Goal: Check status: Check status

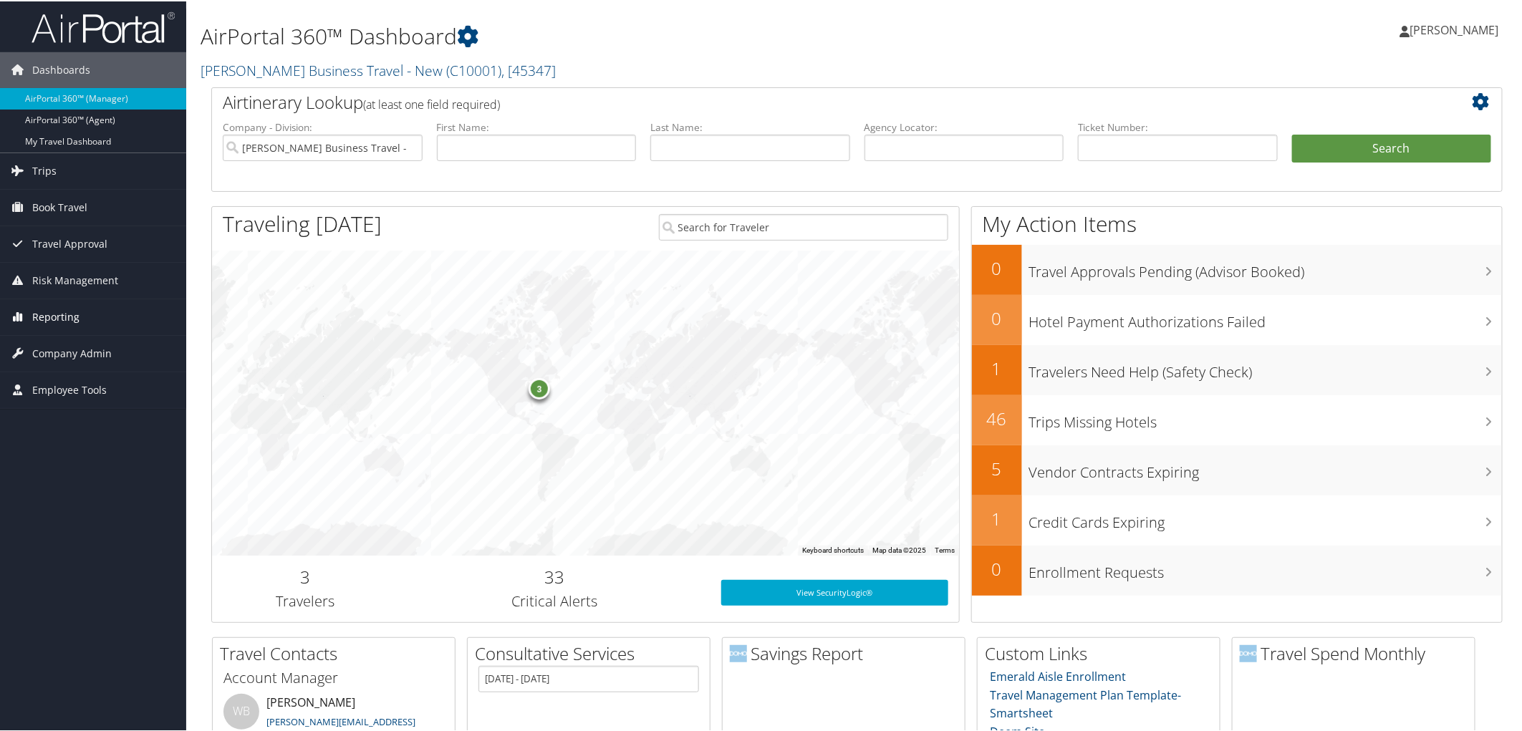
click at [100, 327] on link "Reporting" at bounding box center [93, 316] width 186 height 36
click at [106, 409] on link "Virtual Pay Lookup" at bounding box center [93, 408] width 186 height 21
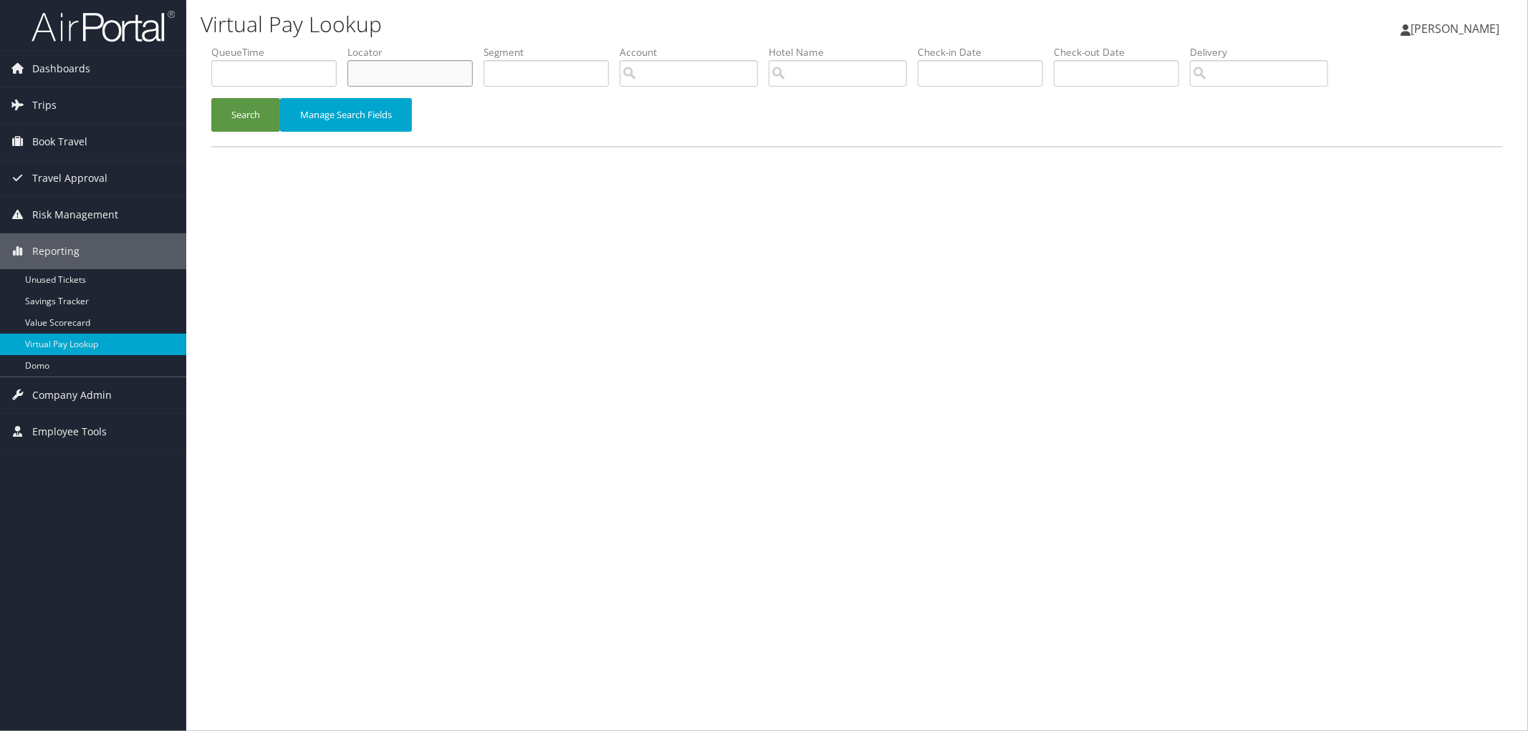
click at [374, 69] on input "text" at bounding box center [409, 73] width 125 height 26
paste input "D2JX5B"
type input "D2JX5B"
click at [249, 122] on button "Search" at bounding box center [245, 115] width 69 height 34
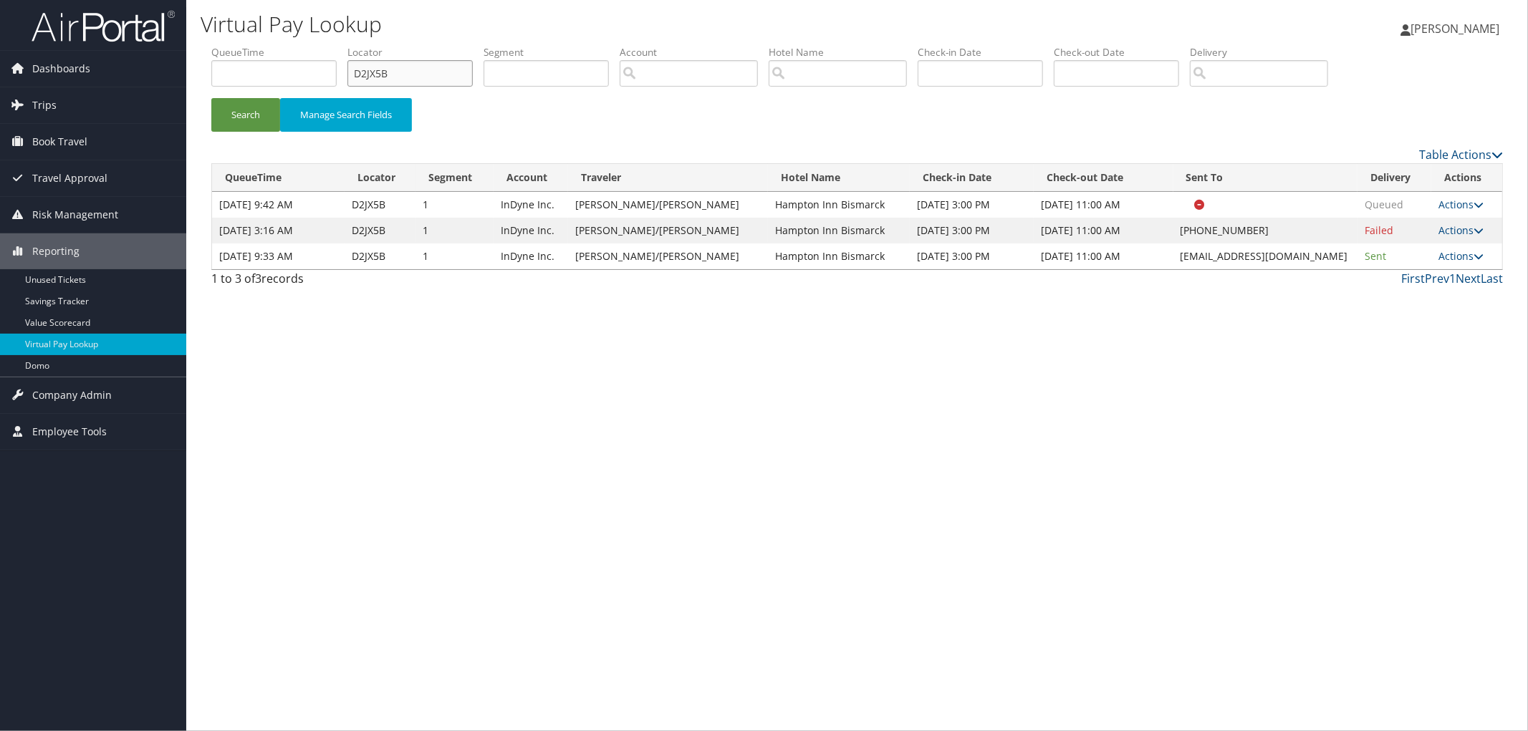
drag, startPoint x: 416, startPoint y: 69, endPoint x: 236, endPoint y: 69, distance: 179.8
click at [259, 45] on ul "QueueTime Locator D2JX5B Segment Account Traveler Hotel Name Check-in Date Chec…" at bounding box center [856, 45] width 1291 height 0
paste input "D2K0T4"
type input "D2K0T4"
click at [211, 98] on button "Search" at bounding box center [245, 115] width 69 height 34
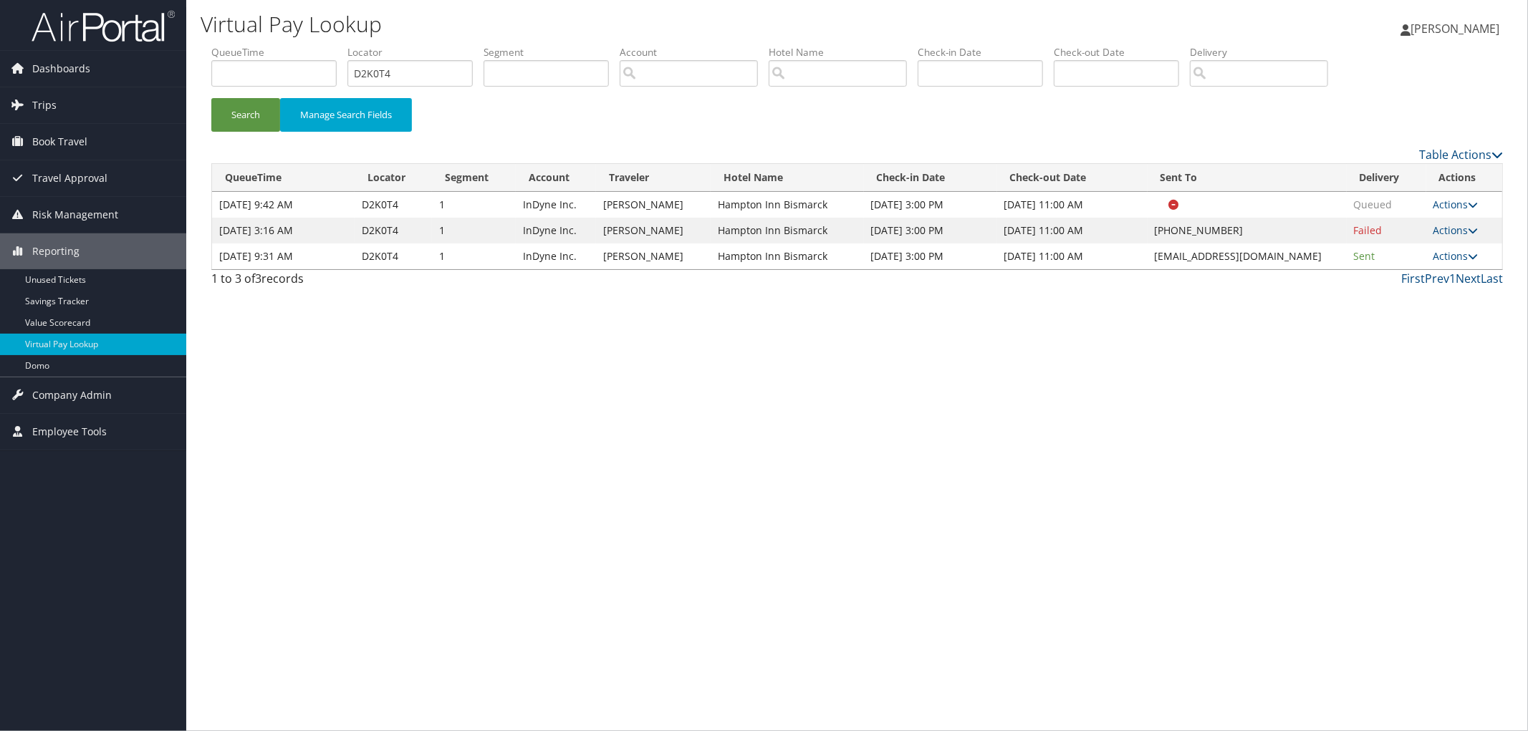
click at [1354, 567] on div "Virtual Pay Lookup Megan Foster Megan Foster My Settings Travel Agency Contacts…" at bounding box center [856, 365] width 1341 height 731
drag, startPoint x: 403, startPoint y: 82, endPoint x: 272, endPoint y: 80, distance: 130.4
click at [352, 45] on ul "QueueTime Locator D2K0T4 Segment Account Traveler Hotel Name Check-in Date Chec…" at bounding box center [856, 45] width 1291 height 0
paste input "D2L88G"
type input "D2L88G"
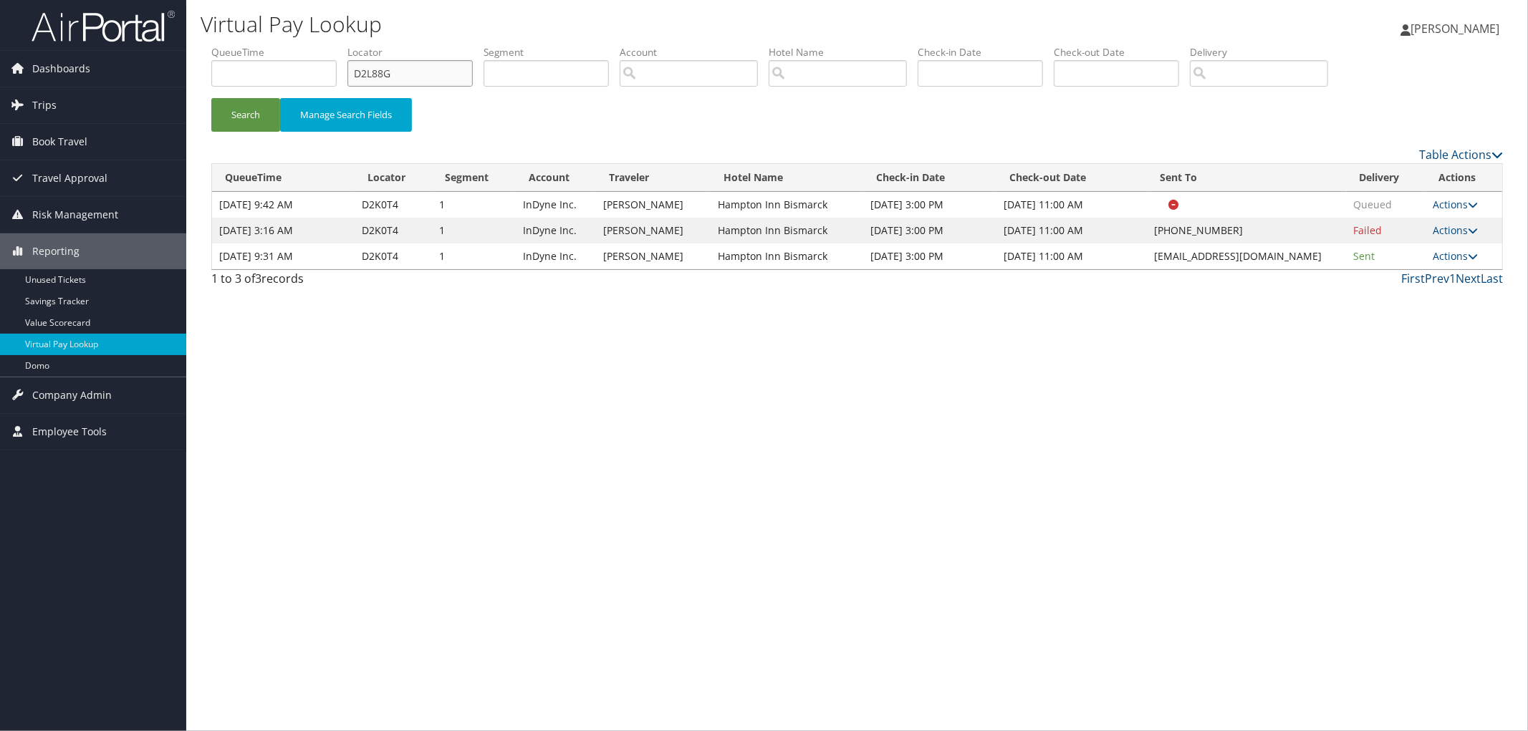
click at [211, 98] on button "Search" at bounding box center [245, 115] width 69 height 34
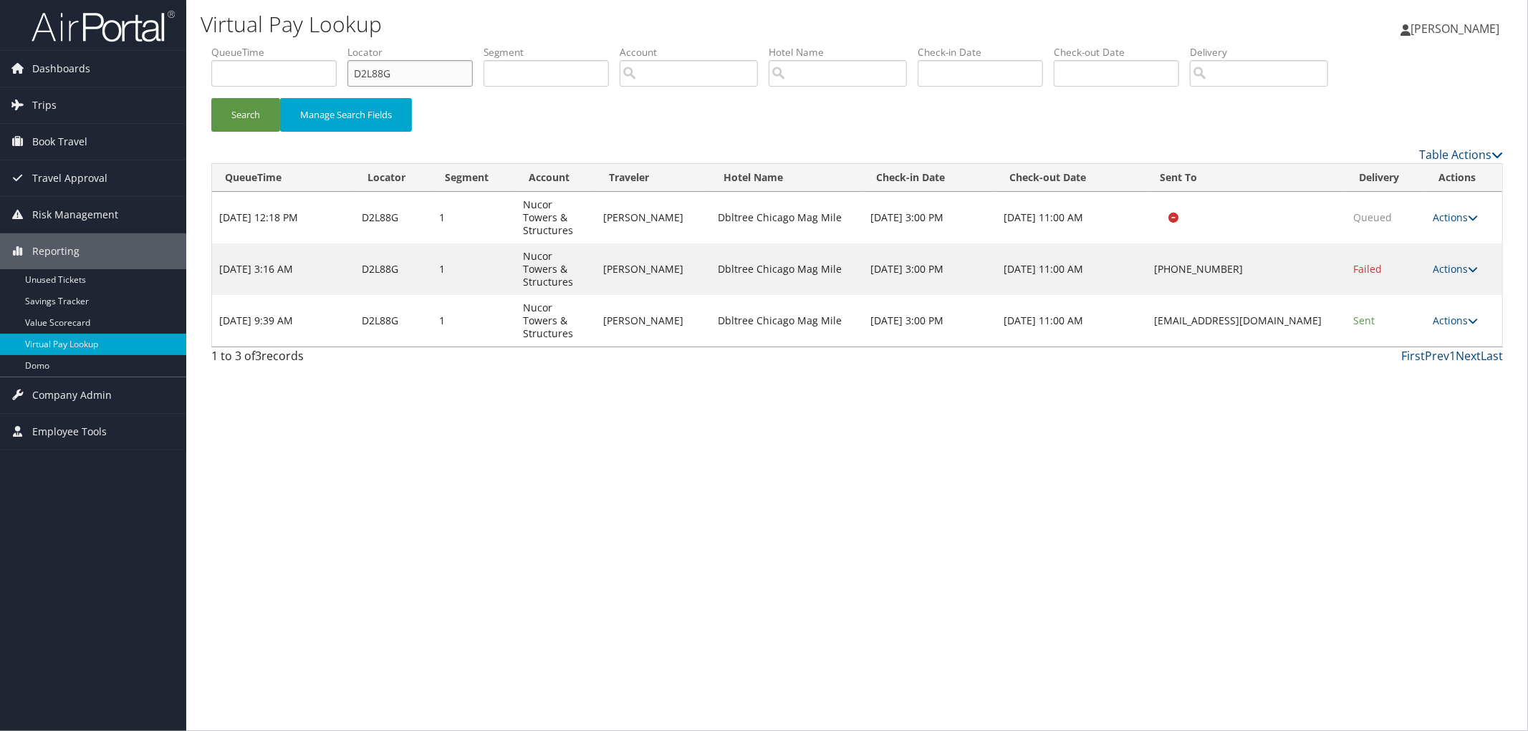
drag, startPoint x: 433, startPoint y: 75, endPoint x: 317, endPoint y: 74, distance: 116.0
click at [330, 45] on ul "QueueTime Locator D2L88G Segment Account Traveler Hotel Name Check-in Date Chec…" at bounding box center [856, 45] width 1291 height 0
paste input "D6NHRD"
type input "D6NHRD"
click at [211, 98] on button "Search" at bounding box center [245, 115] width 69 height 34
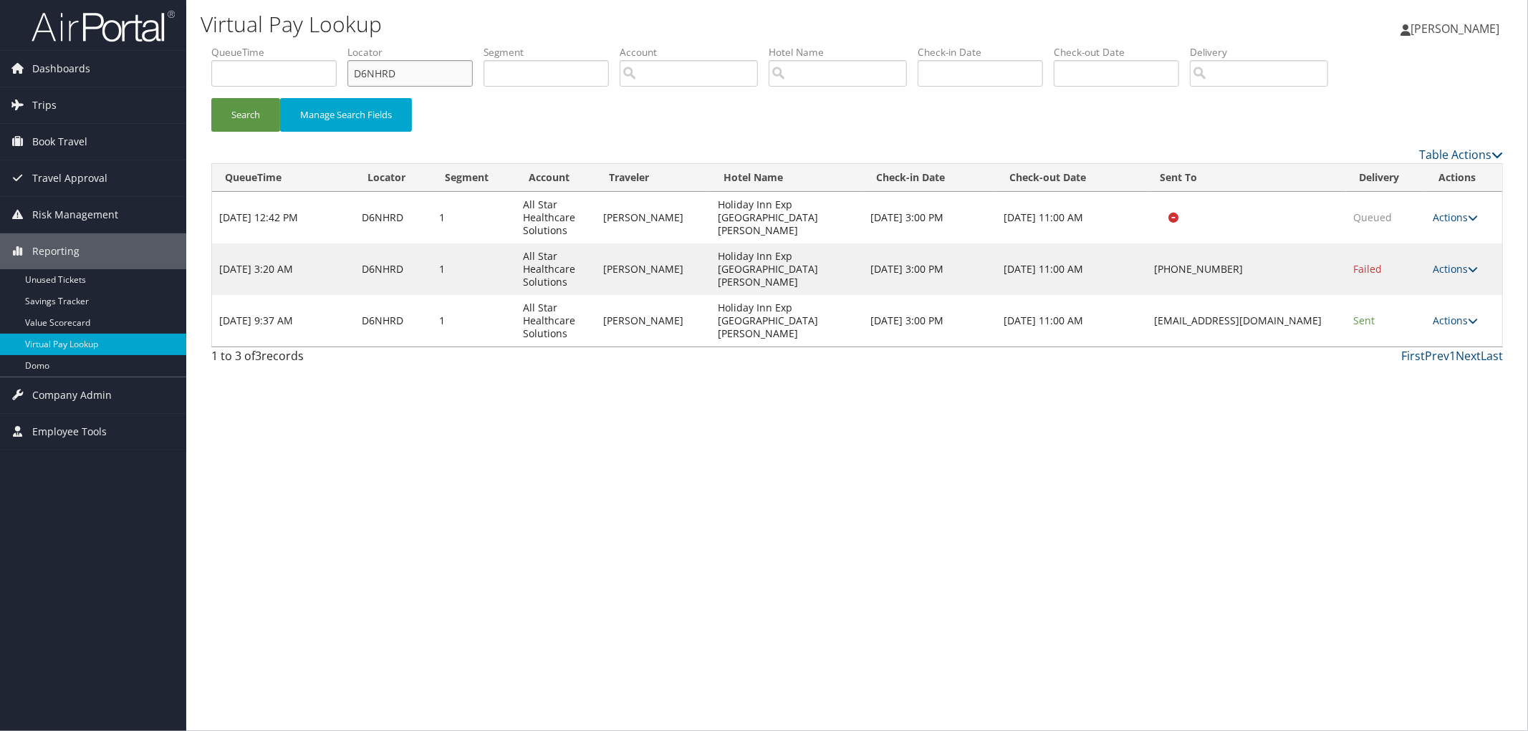
click at [387, 75] on input "D6NHRD" at bounding box center [409, 73] width 125 height 26
drag, startPoint x: 418, startPoint y: 72, endPoint x: 270, endPoint y: 89, distance: 148.5
click at [324, 45] on ul "QueueTime Locator D6NHRD Segment Account Traveler Hotel Name Check-in Date Chec…" at bounding box center [856, 45] width 1291 height 0
paste input "D6P5M2"
type input "D6P5M2"
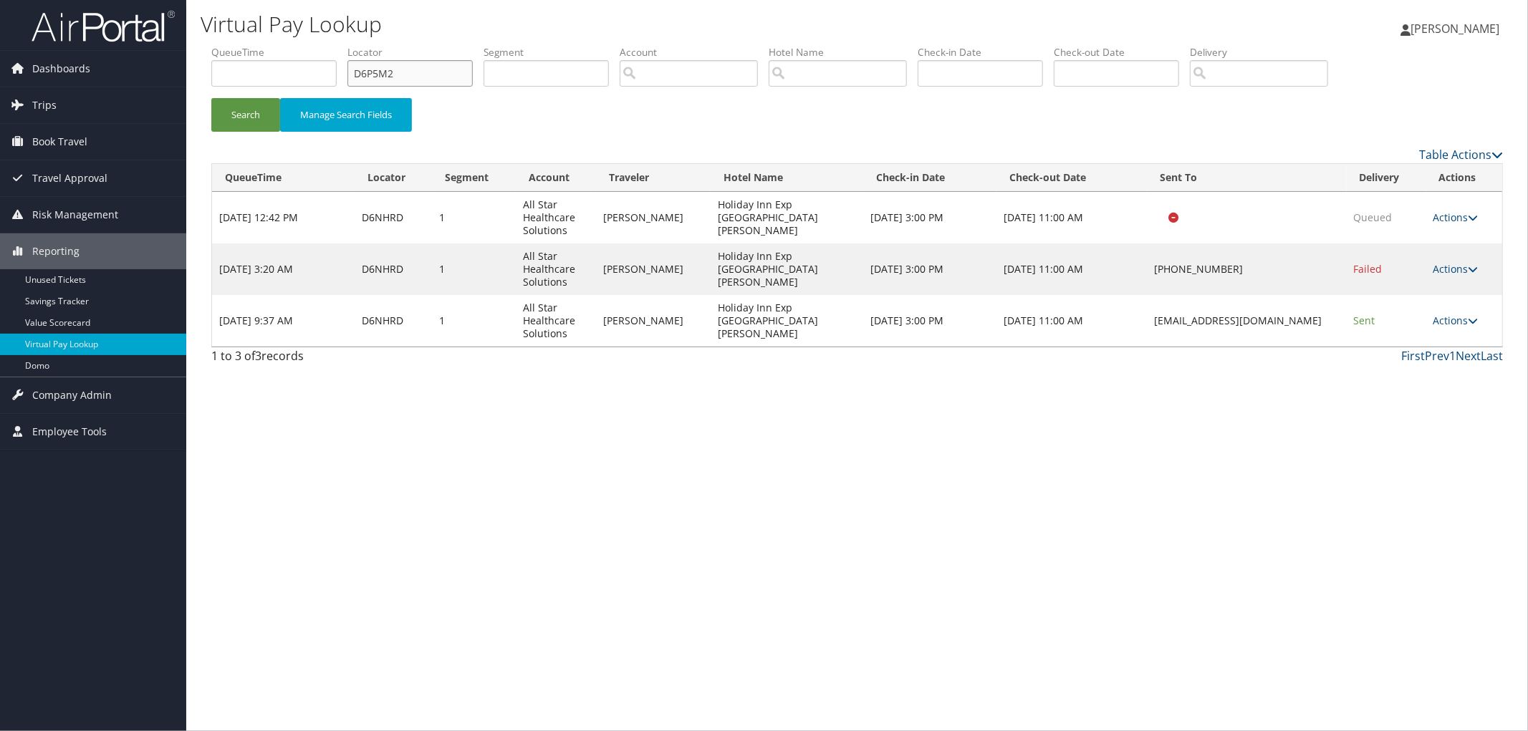
click at [211, 98] on button "Search" at bounding box center [245, 115] width 69 height 34
drag, startPoint x: 381, startPoint y: 77, endPoint x: 254, endPoint y: 77, distance: 126.8
click at [269, 45] on ul "QueueTime Locator D6P5M2 Segment Account Traveler Hotel Name Check-in Date Chec…" at bounding box center [856, 45] width 1291 height 0
paste input "D9MZKG"
type input "D9MZKG"
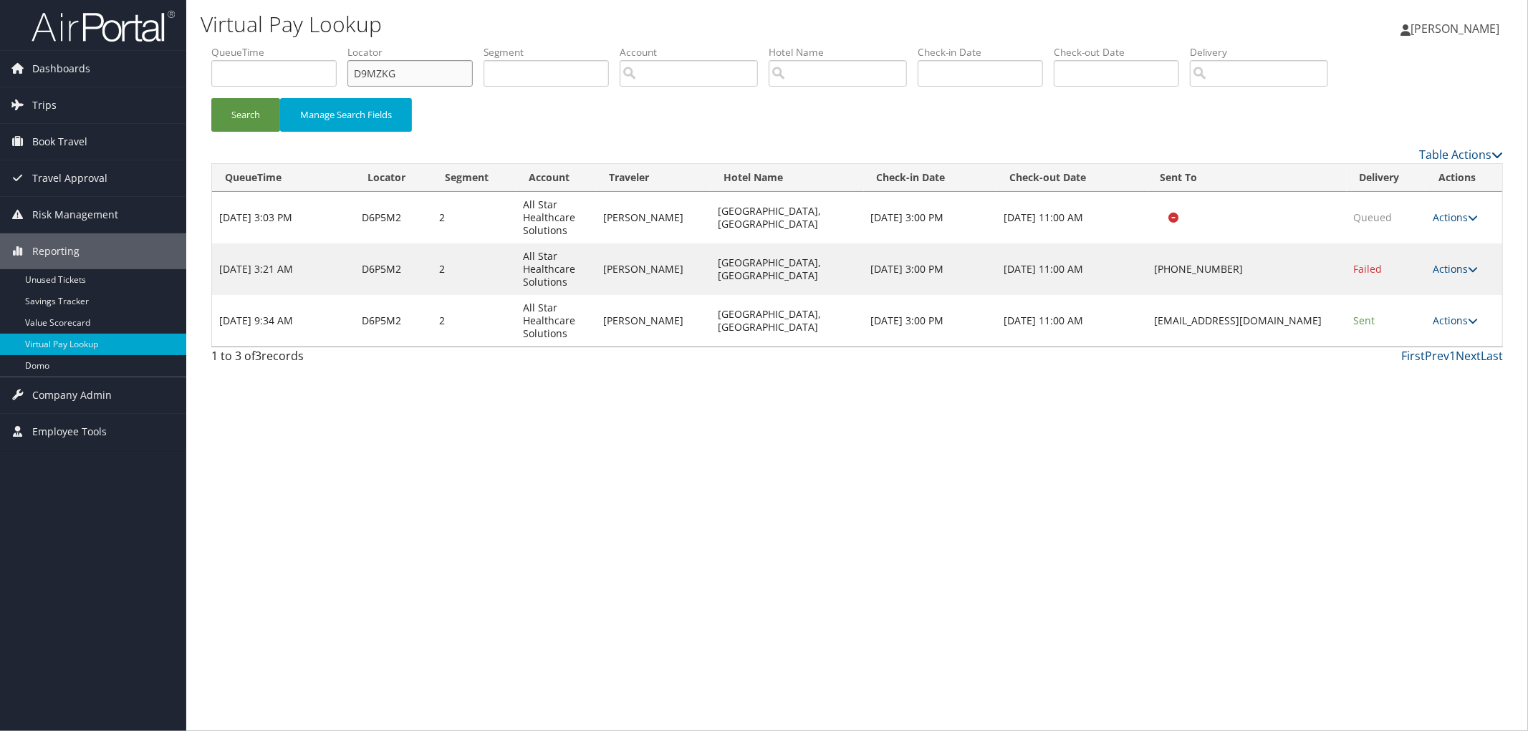
click at [211, 98] on button "Search" at bounding box center [245, 115] width 69 height 34
